Goal: Subscribe to service/newsletter

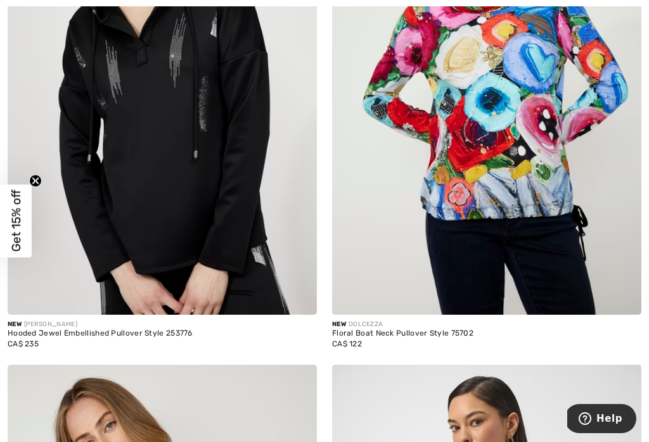
scroll to position [315, 0]
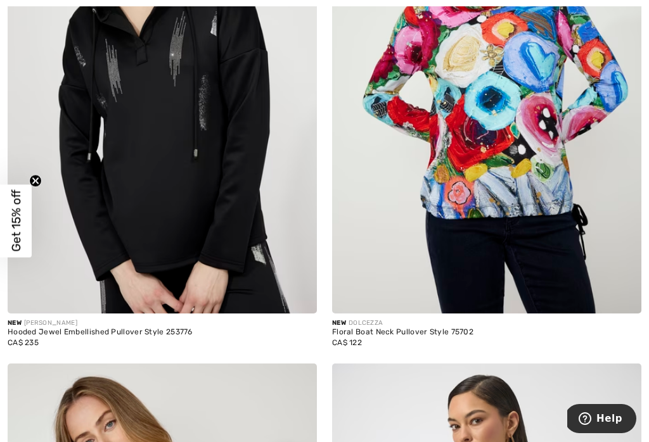
click at [24, 238] on span "Get 15% off" at bounding box center [16, 221] width 32 height 73
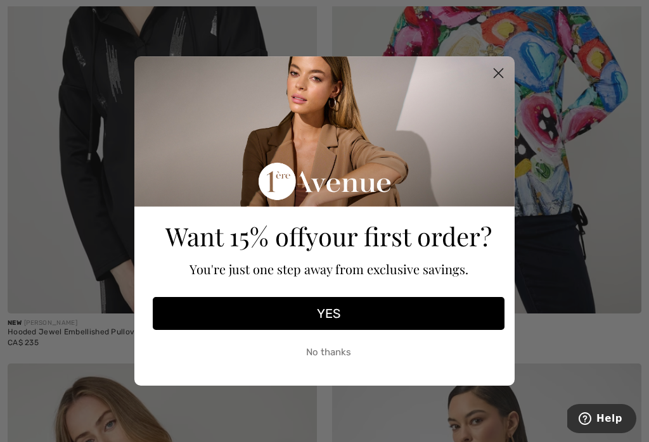
click at [333, 321] on button "YES" at bounding box center [329, 313] width 352 height 33
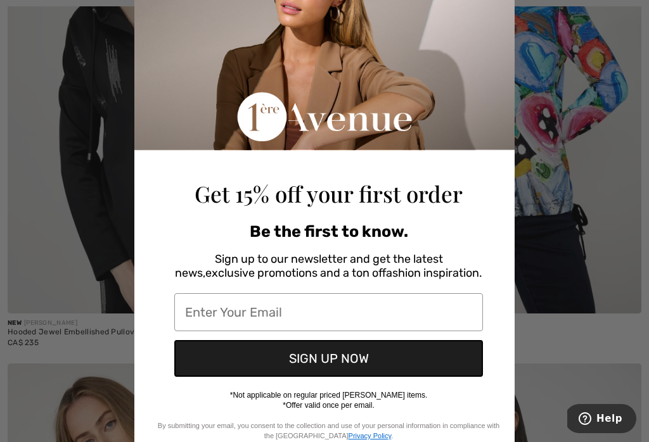
scroll to position [101, 0]
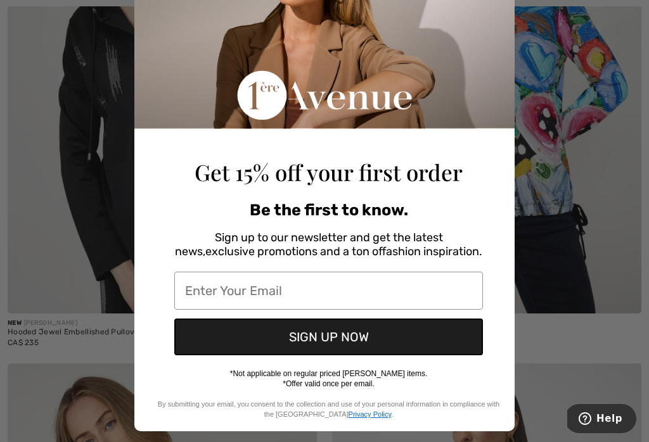
click at [331, 290] on input "Enter Your Email" at bounding box center [328, 291] width 309 height 38
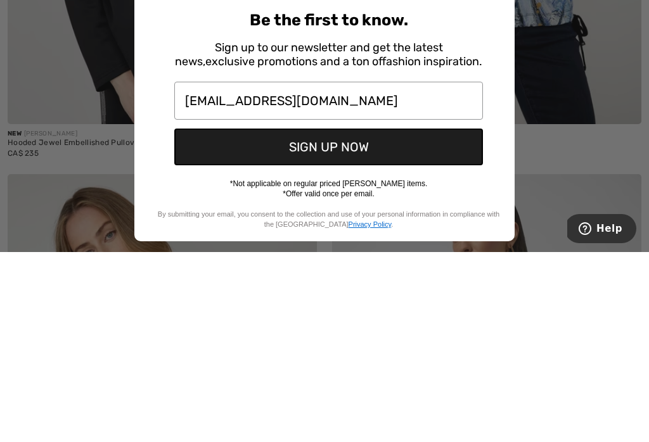
type input "[EMAIL_ADDRESS][DOMAIN_NAME]"
click at [365, 319] on button "SIGN UP NOW" at bounding box center [328, 337] width 309 height 37
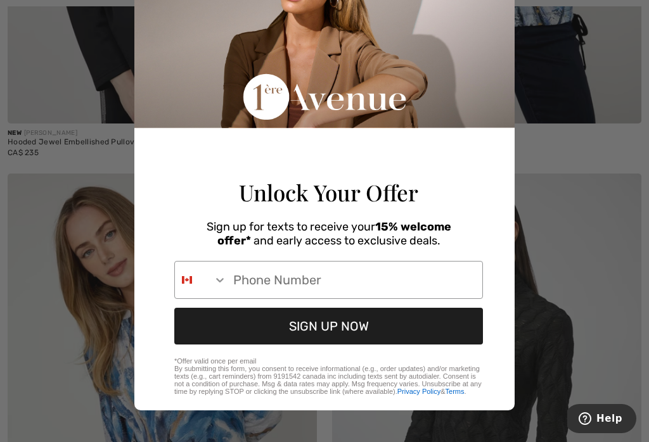
scroll to position [50, 0]
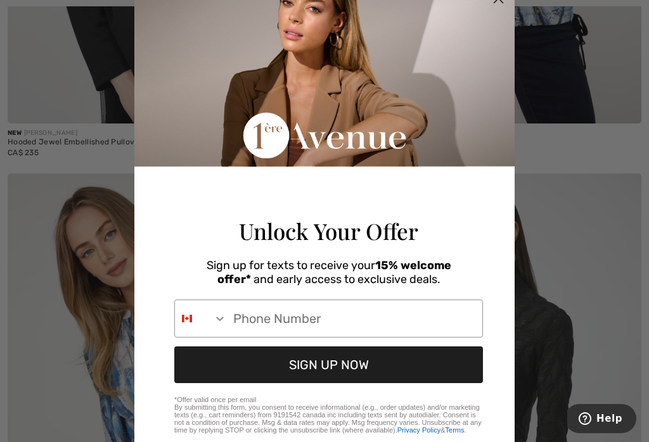
click at [386, 333] on input "Phone Number" at bounding box center [354, 318] width 255 height 37
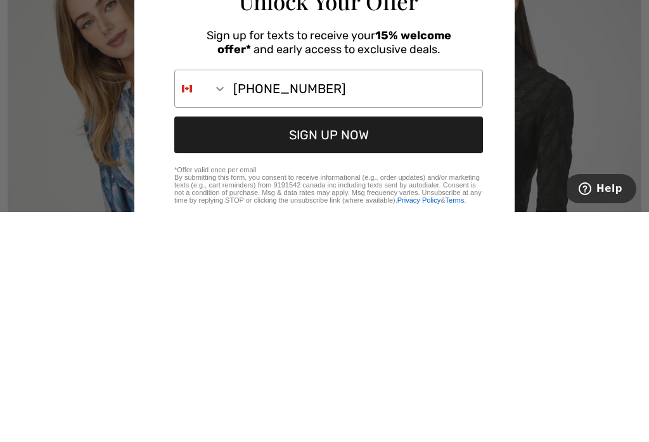
type input "[PHONE_NUMBER]"
click at [370, 347] on button "SIGN UP NOW" at bounding box center [328, 365] width 309 height 37
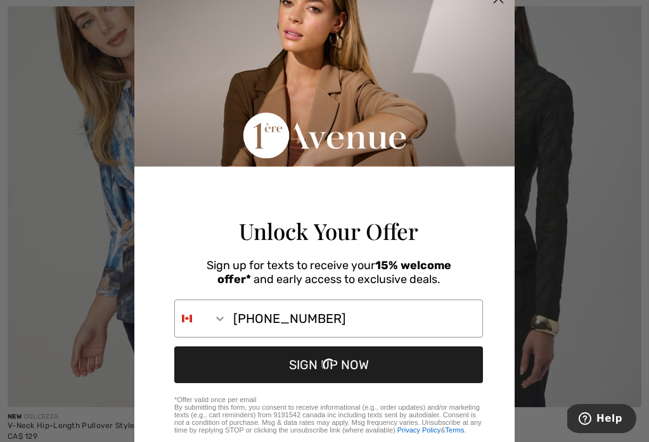
scroll to position [0, 0]
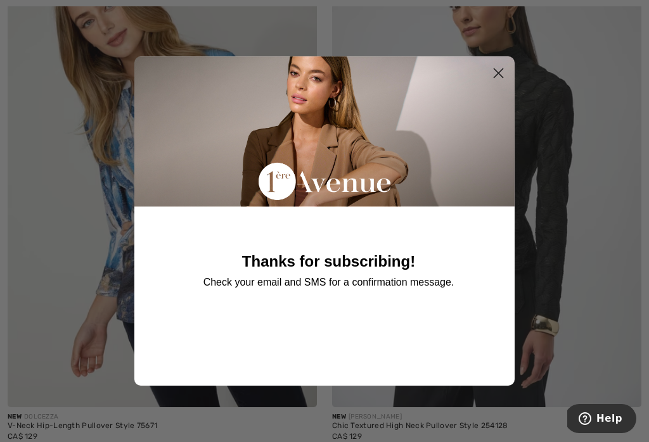
click at [504, 84] on circle "Close dialog" at bounding box center [498, 73] width 21 height 21
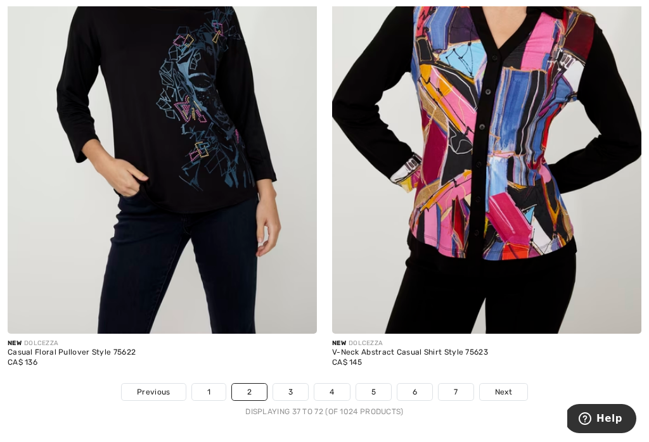
scroll to position [9315, 0]
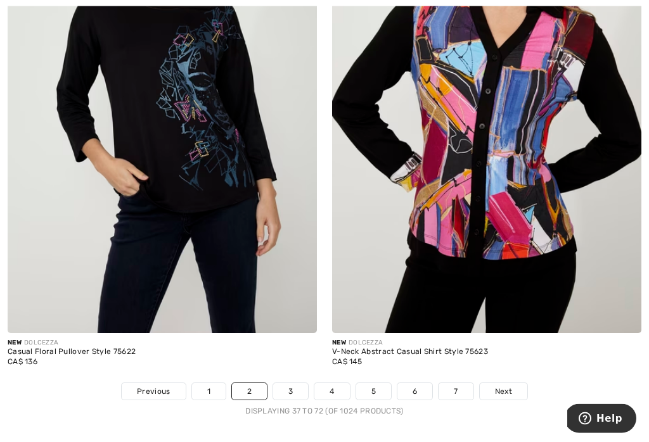
click at [514, 386] on form "Thanks for subscribing! Check your email and SMS for a confirmation message. Su…" at bounding box center [324, 256] width 380 height 330
click at [516, 384] on div "Close dialog Thanks for subscribing! Check your email and SMS for a confirmatio…" at bounding box center [325, 255] width 406 height 393
click at [297, 385] on div "Thanks for subscribing! Check your email and SMS for a confirmation message." at bounding box center [328, 249] width 359 height 317
click at [517, 385] on div "Close dialog Thanks for subscribing! Check your email and SMS for a confirmatio…" at bounding box center [325, 255] width 406 height 393
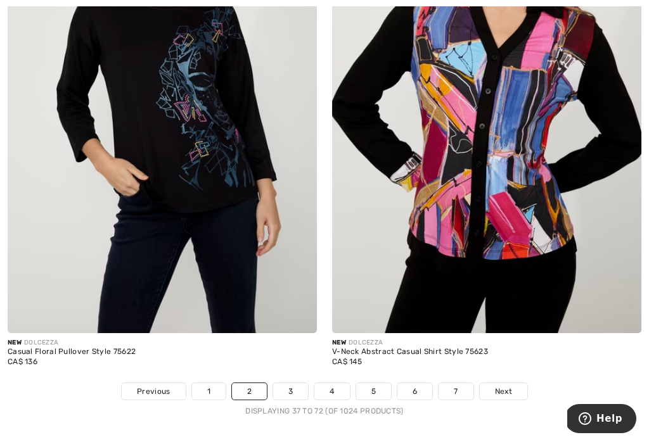
scroll to position [-4, 0]
